Goal: Task Accomplishment & Management: Use online tool/utility

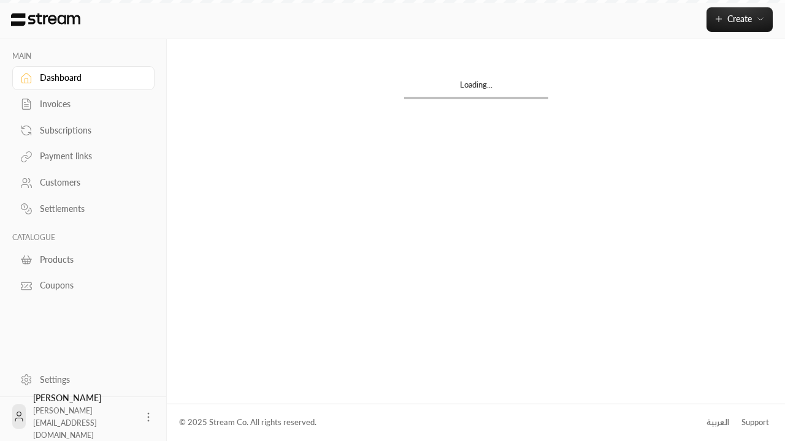
click at [82, 259] on div "Products" at bounding box center [89, 260] width 99 height 12
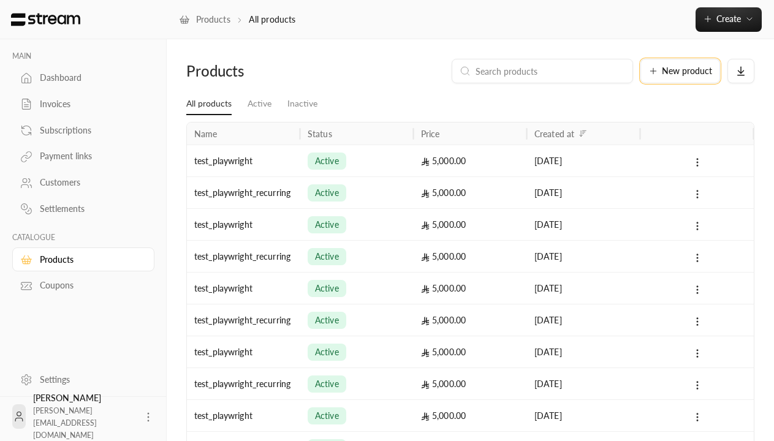
click at [680, 71] on span "New product" at bounding box center [687, 71] width 50 height 9
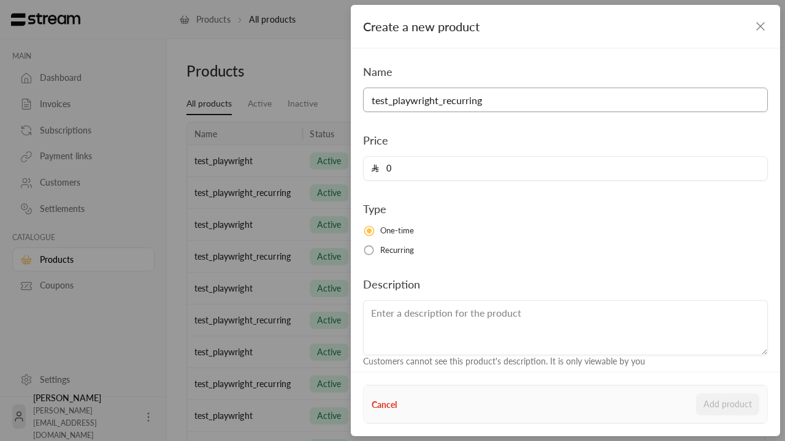
type input "test_playwright_recurring"
type input "5000"
click at [728, 405] on button "Add product" at bounding box center [727, 405] width 63 height 22
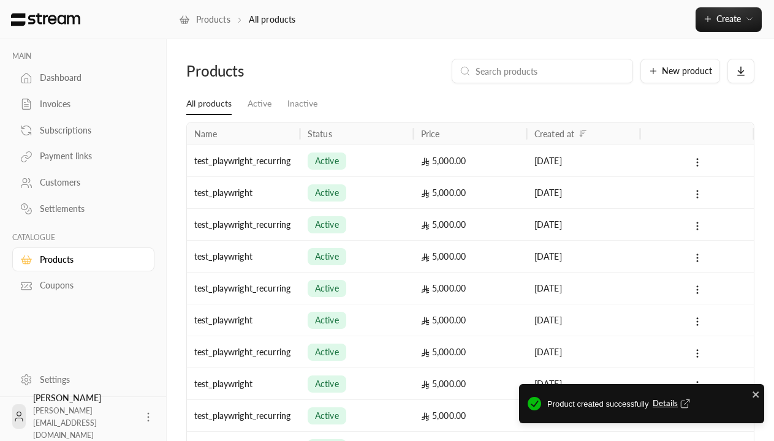
click at [672, 404] on span "Details" at bounding box center [673, 404] width 40 height 12
